Goal: Task Accomplishment & Management: Use online tool/utility

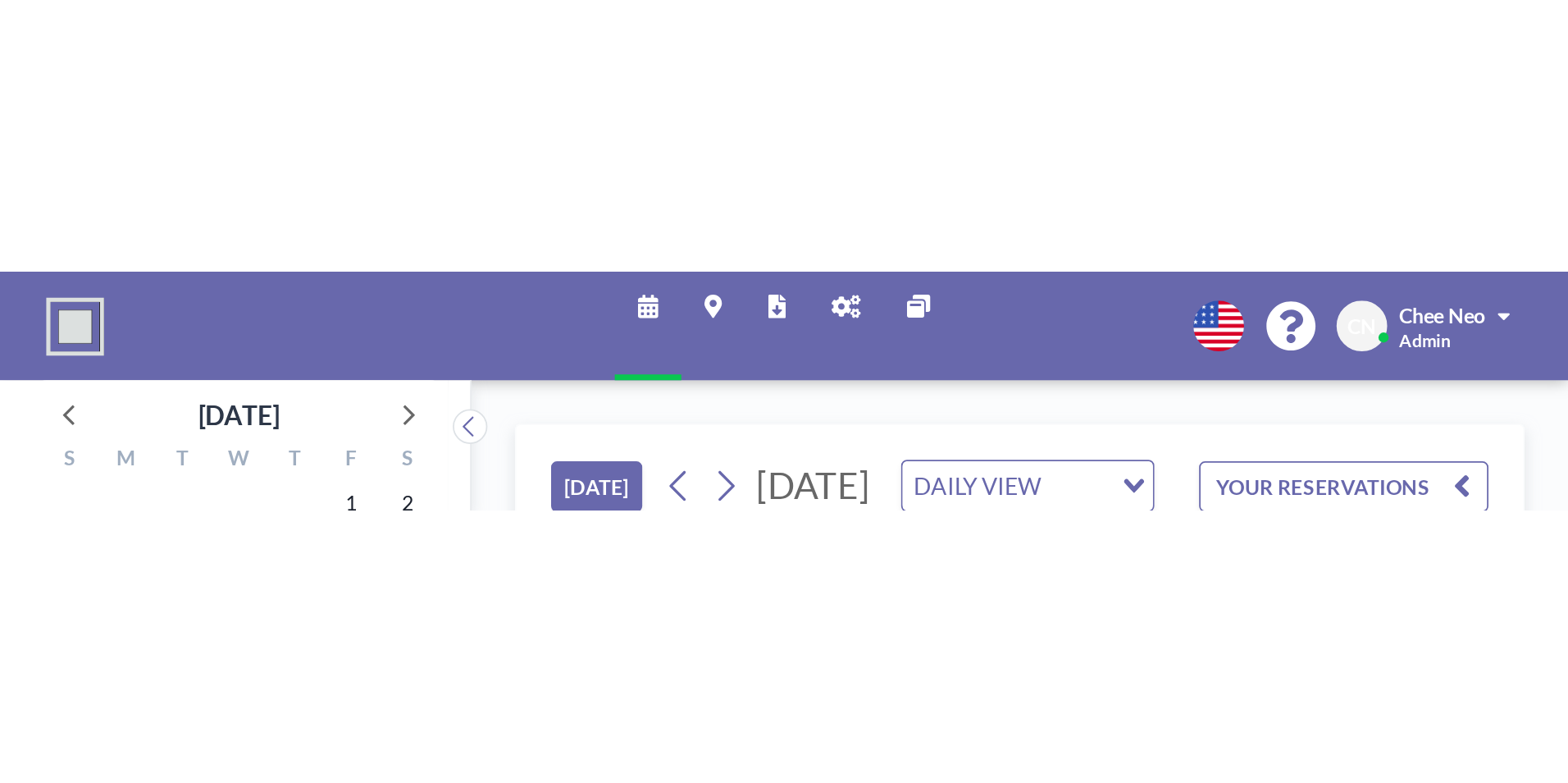
scroll to position [0, 1520]
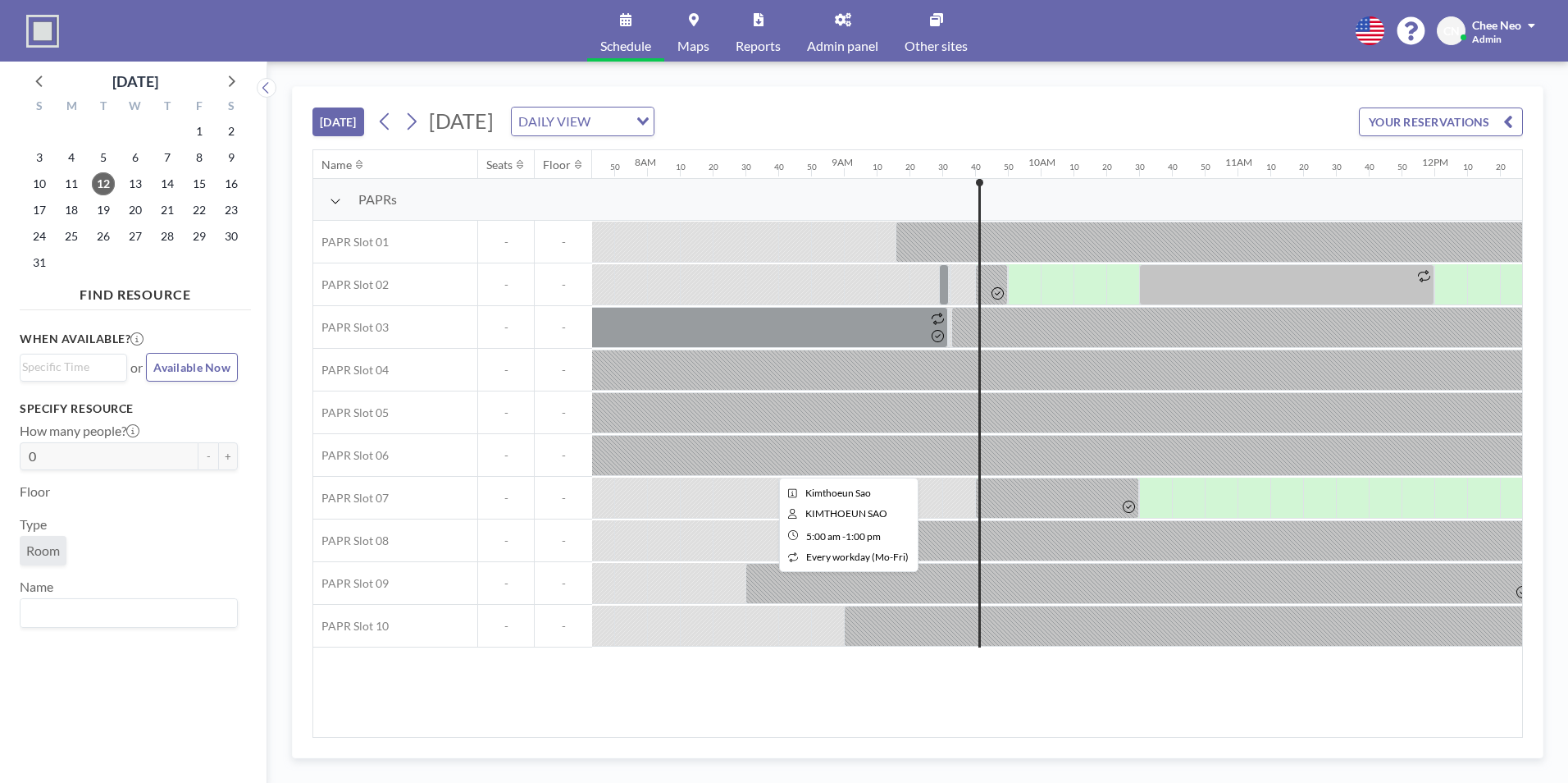
click at [1020, 444] on div at bounding box center [843, 455] width 1575 height 41
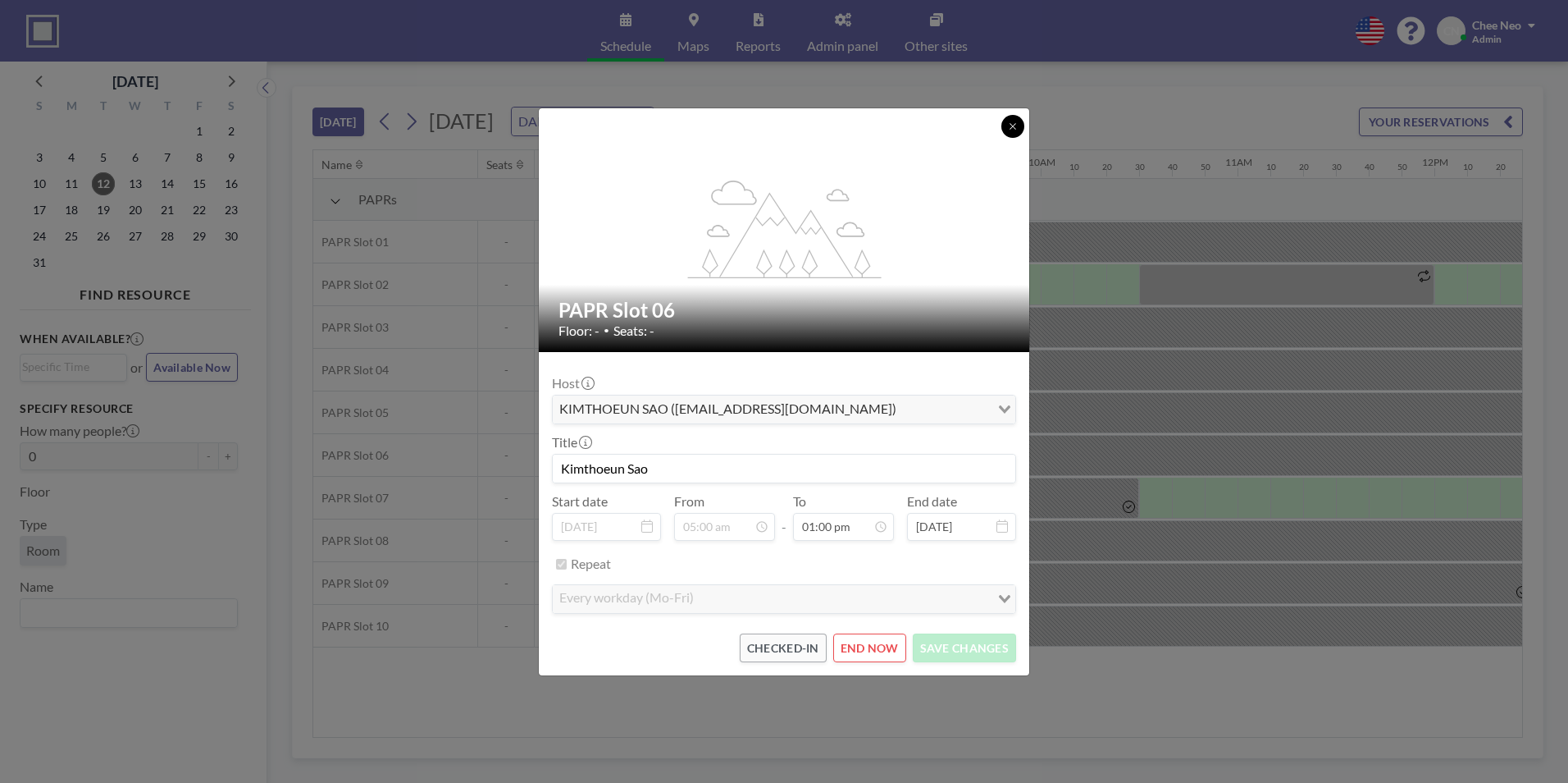
click at [1013, 129] on icon at bounding box center [1012, 126] width 10 height 10
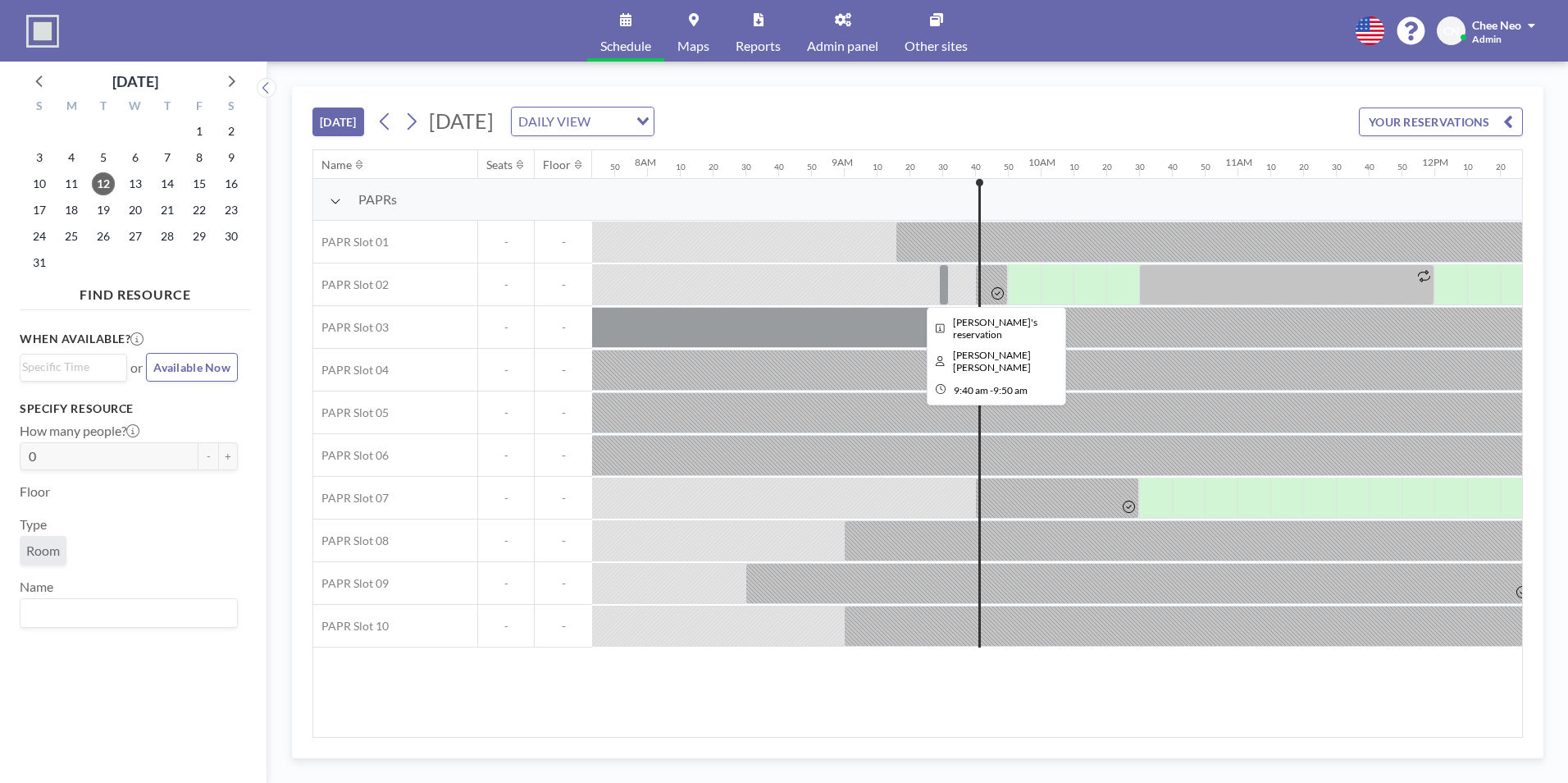
click at [993, 273] on div at bounding box center [991, 284] width 33 height 41
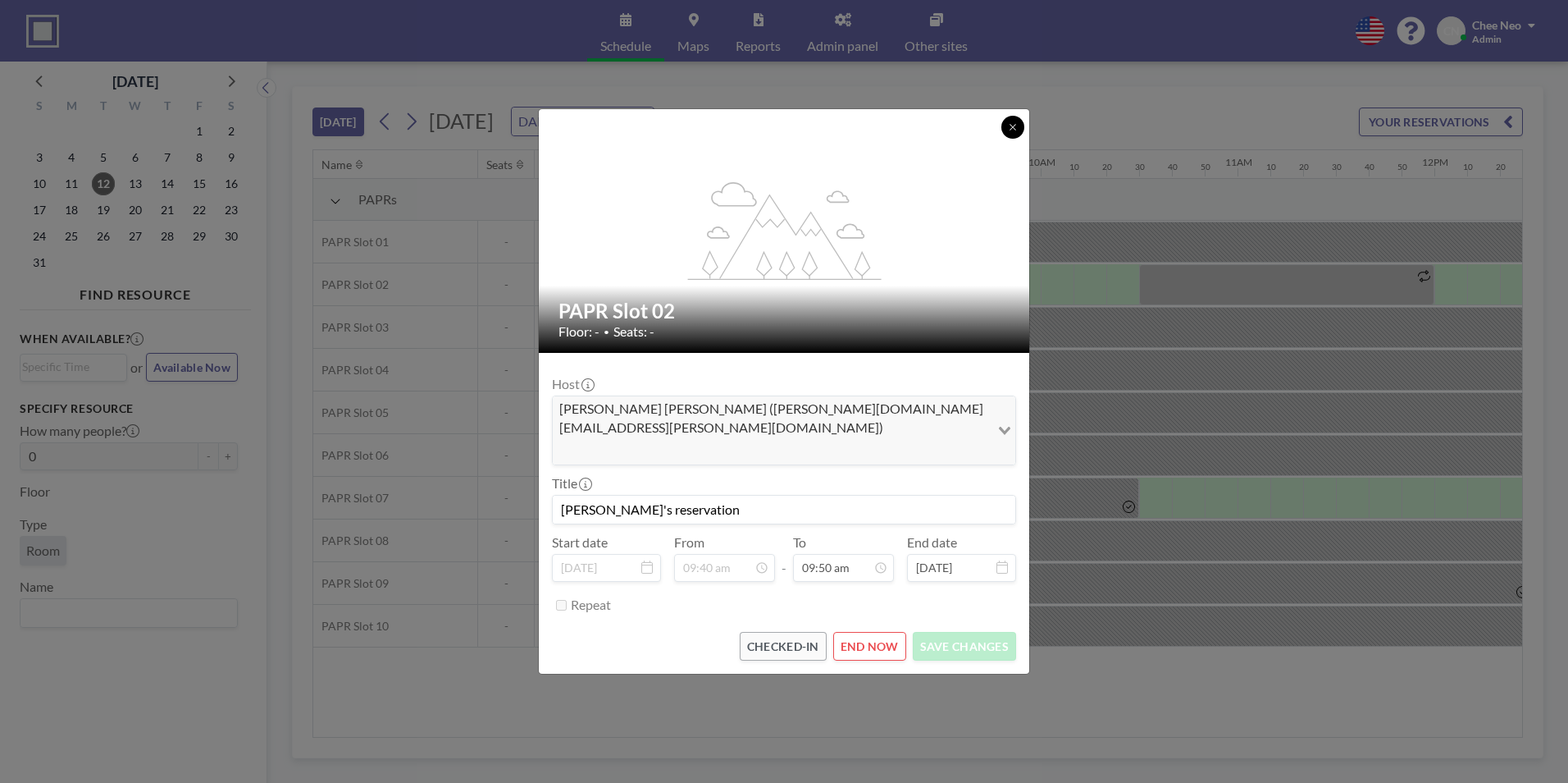
click at [1004, 138] on button at bounding box center [1012, 127] width 23 height 23
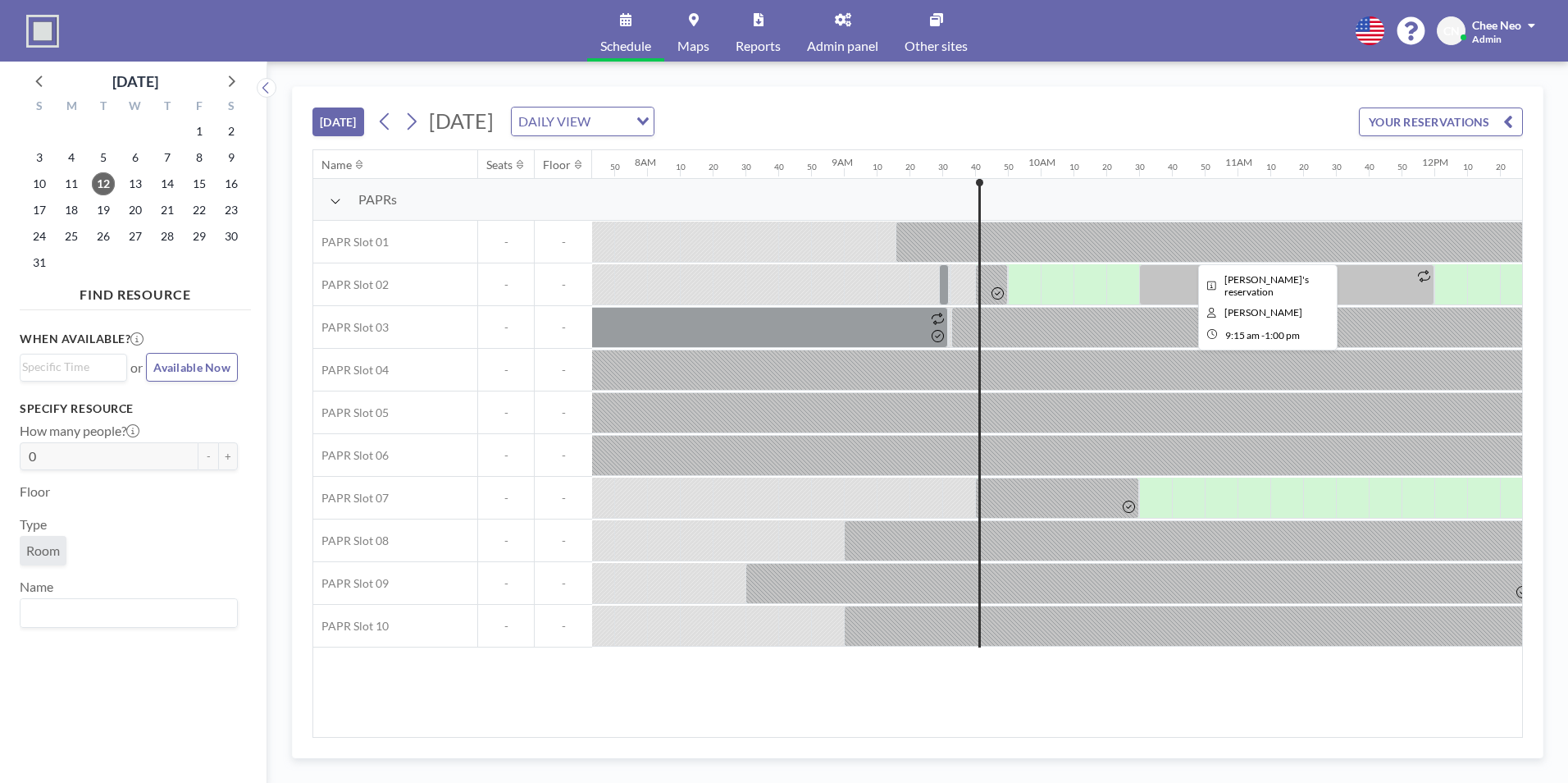
click at [1030, 244] on div at bounding box center [1263, 242] width 736 height 41
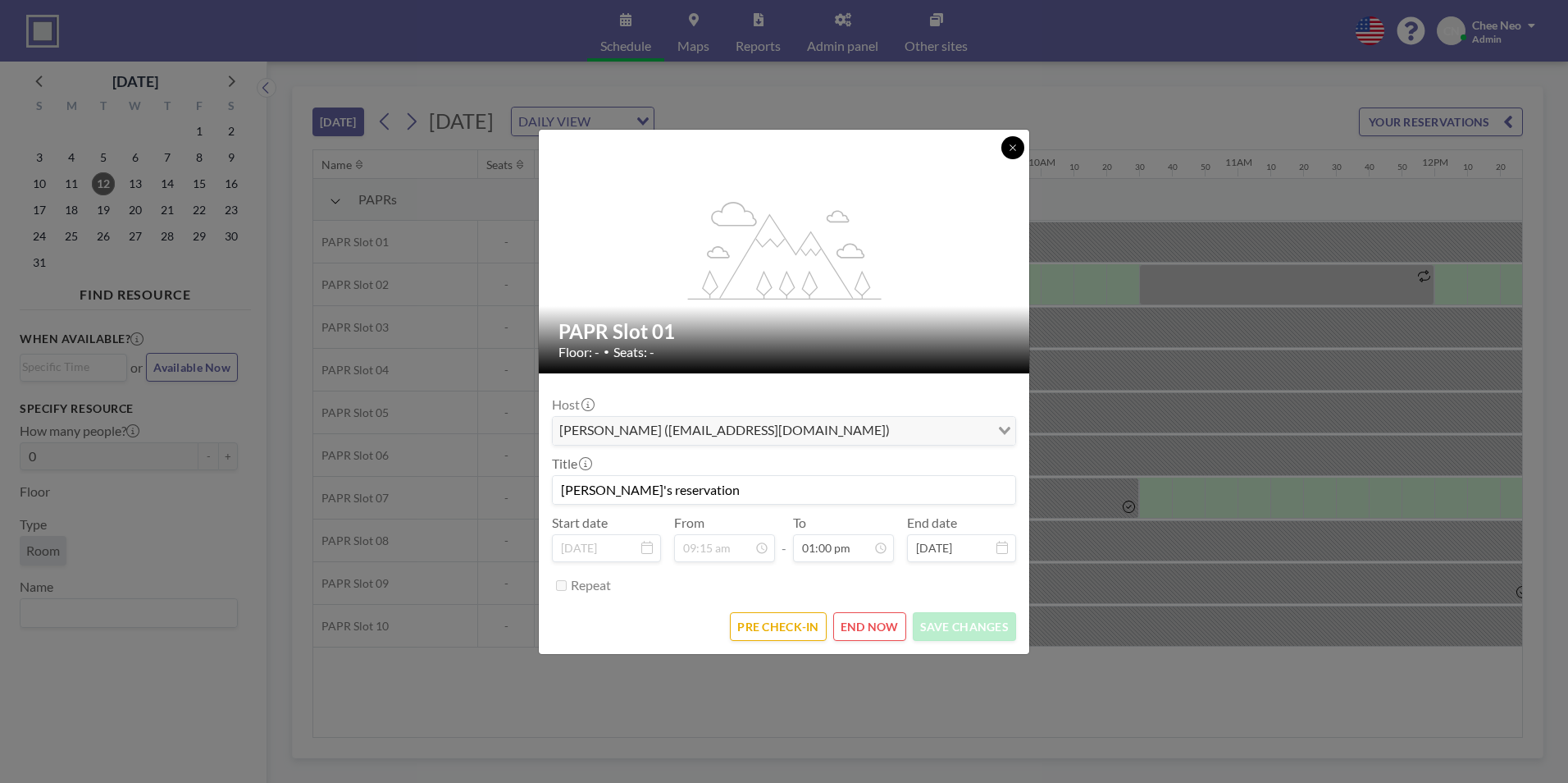
click at [1012, 146] on icon at bounding box center [1012, 147] width 10 height 10
